Goal: Complete application form

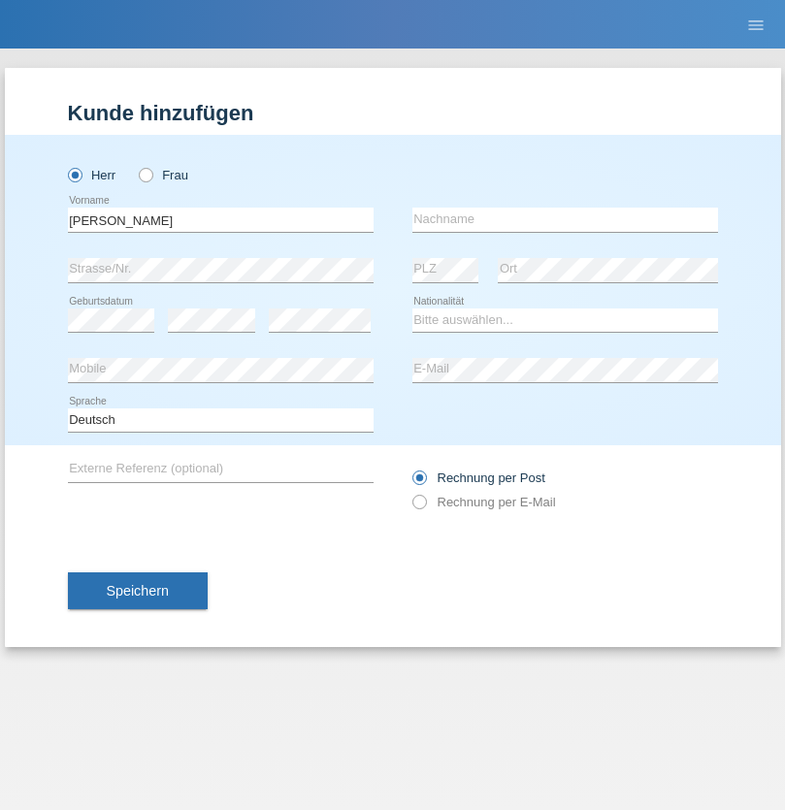
type input "[PERSON_NAME]"
click at [565, 219] on input "text" at bounding box center [565, 220] width 306 height 24
type input "Olival"
select select "PT"
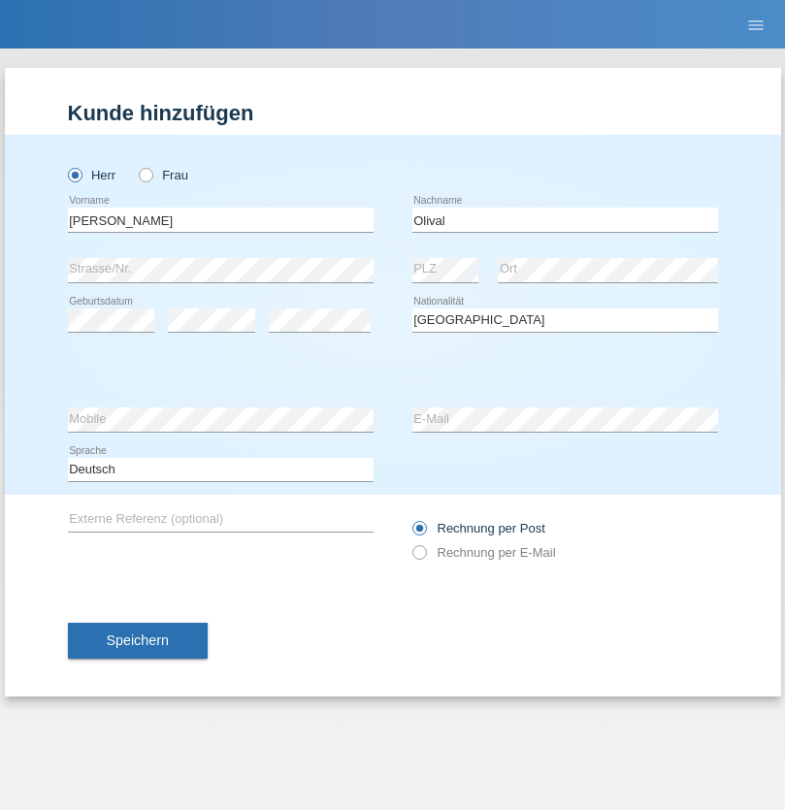
select select "C"
select select "09"
select select "01"
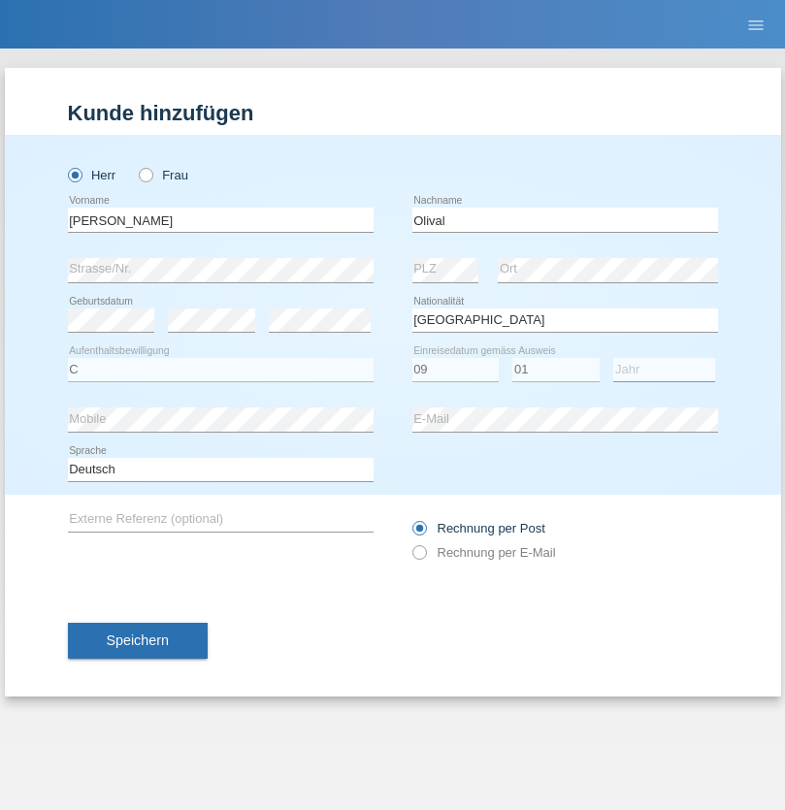
select select "2021"
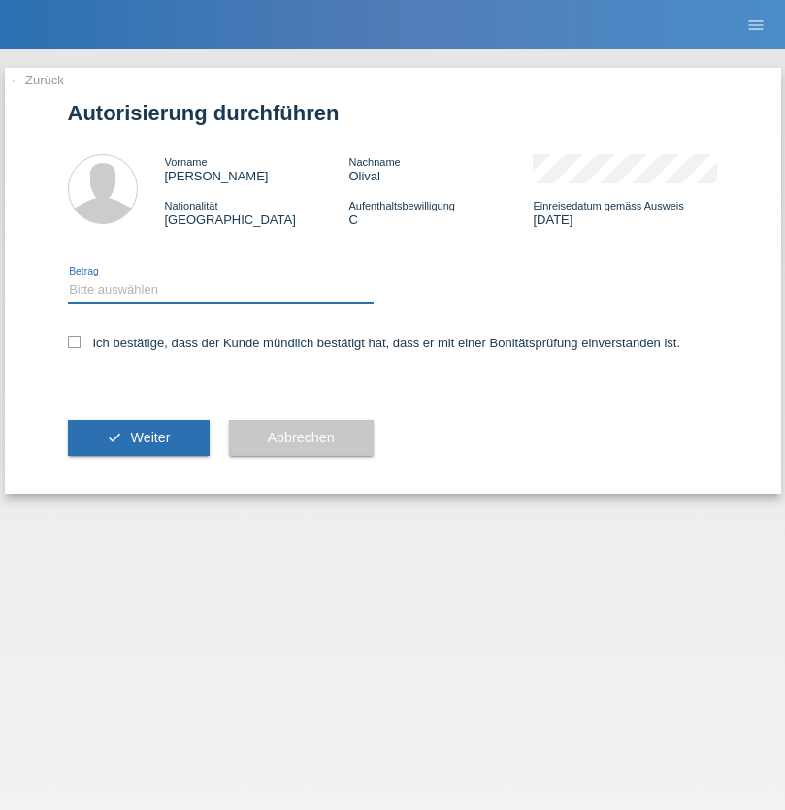
select select "1"
checkbox input "true"
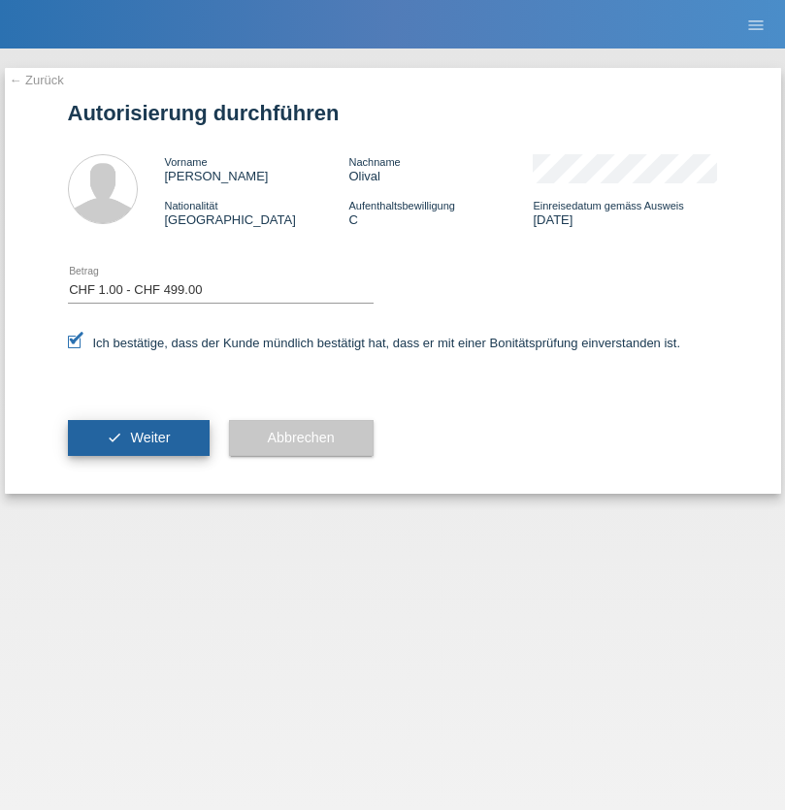
click at [138, 438] on span "Weiter" at bounding box center [150, 438] width 40 height 16
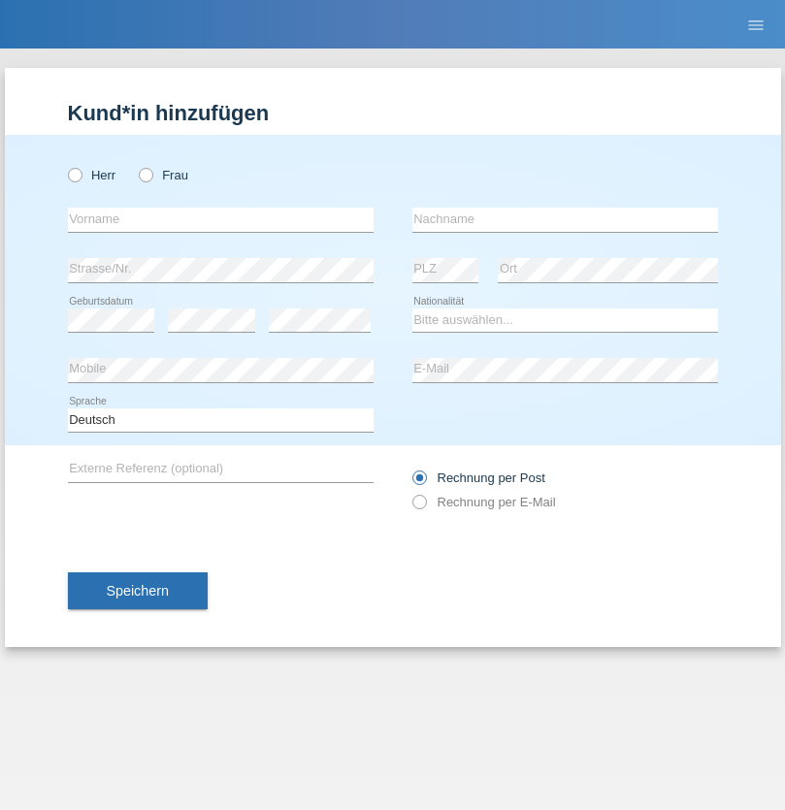
radio input "true"
click at [220, 219] on input "text" at bounding box center [221, 220] width 306 height 24
type input "[PERSON_NAME]"
click at [565, 219] on input "text" at bounding box center [565, 220] width 306 height 24
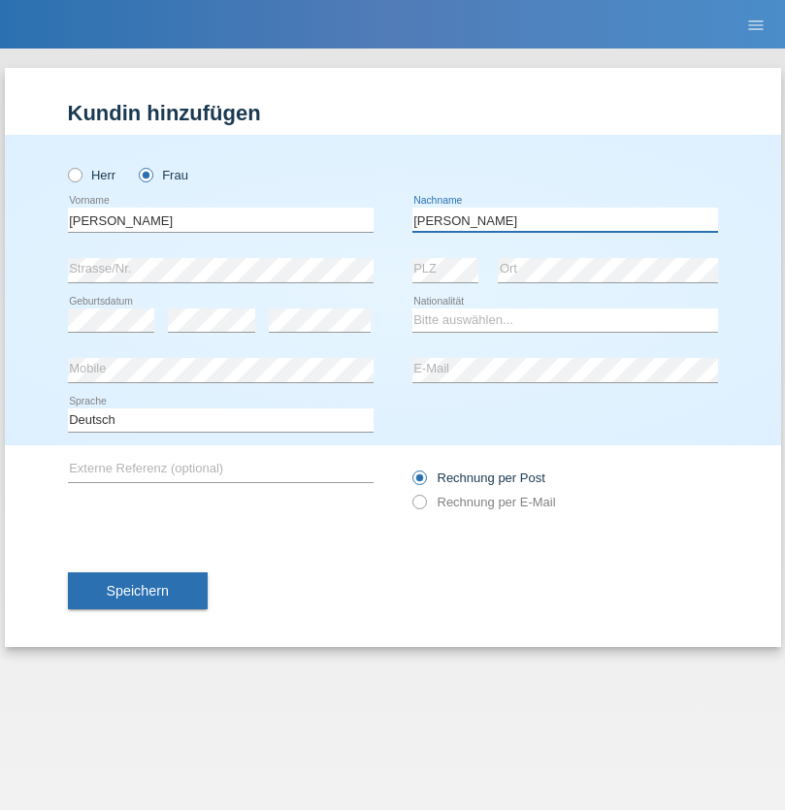
type input "[PERSON_NAME]"
select select "HU"
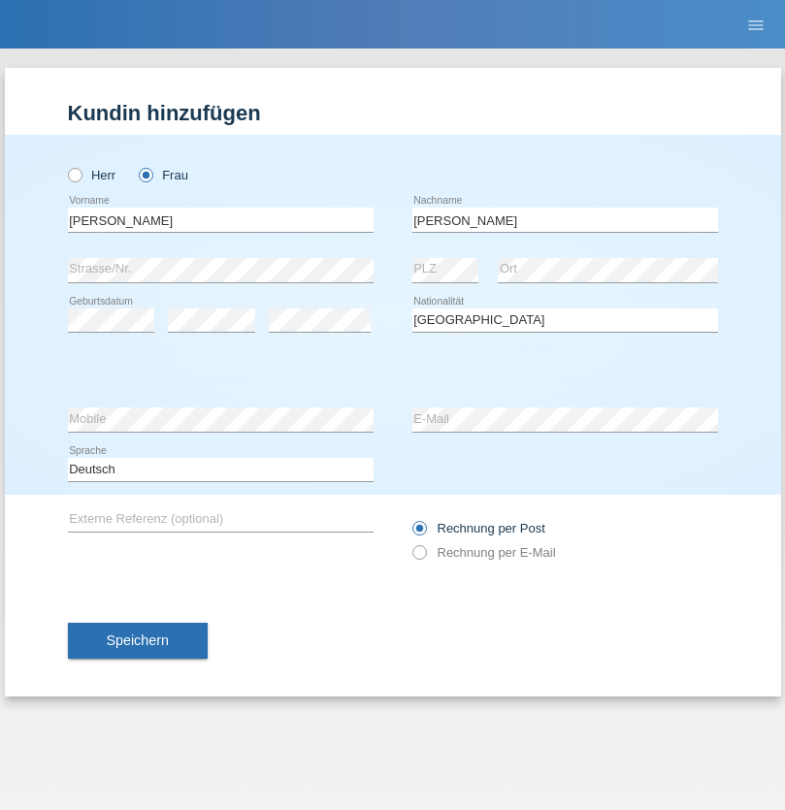
select select "C"
select select "13"
select select "10"
select select "2011"
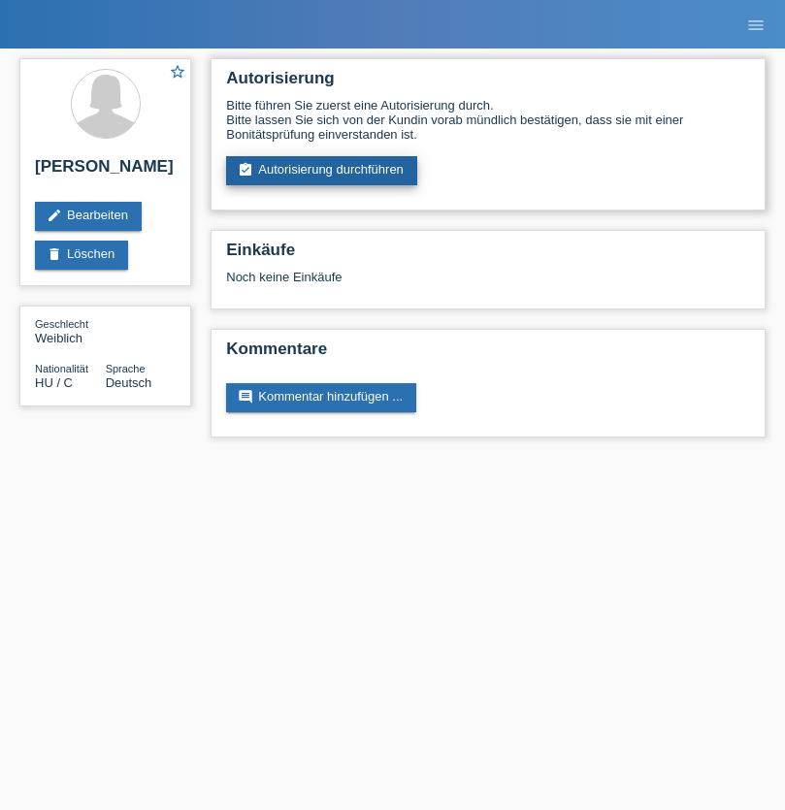
click at [322, 171] on link "assignment_turned_in Autorisierung durchführen" at bounding box center [321, 170] width 191 height 29
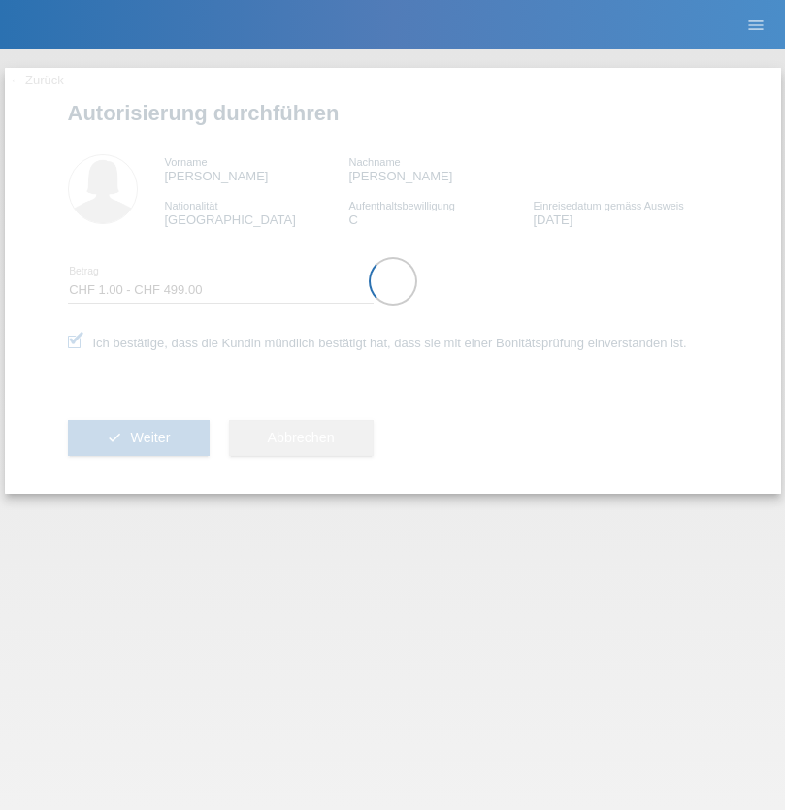
select select "1"
